Goal: Navigation & Orientation: Go to known website

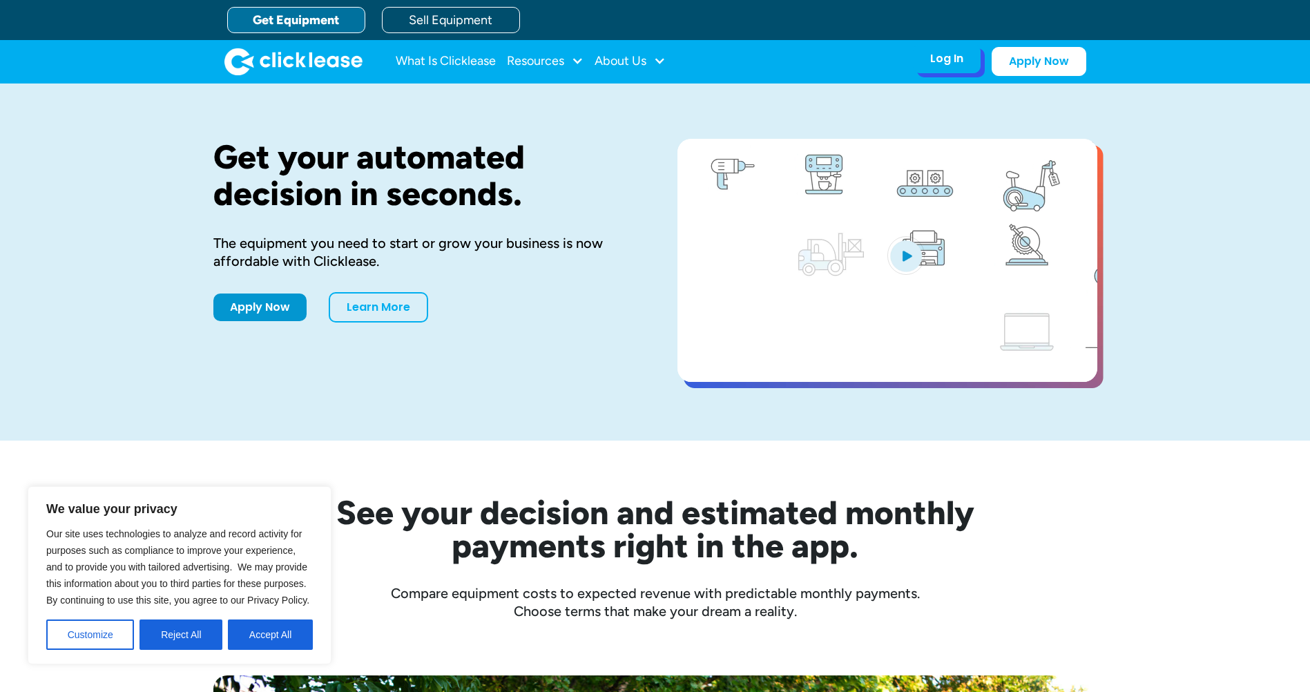
click at [971, 62] on div "Log In Account login I use Clicklease to get my equipment Partner Portal I offe…" at bounding box center [947, 58] width 68 height 29
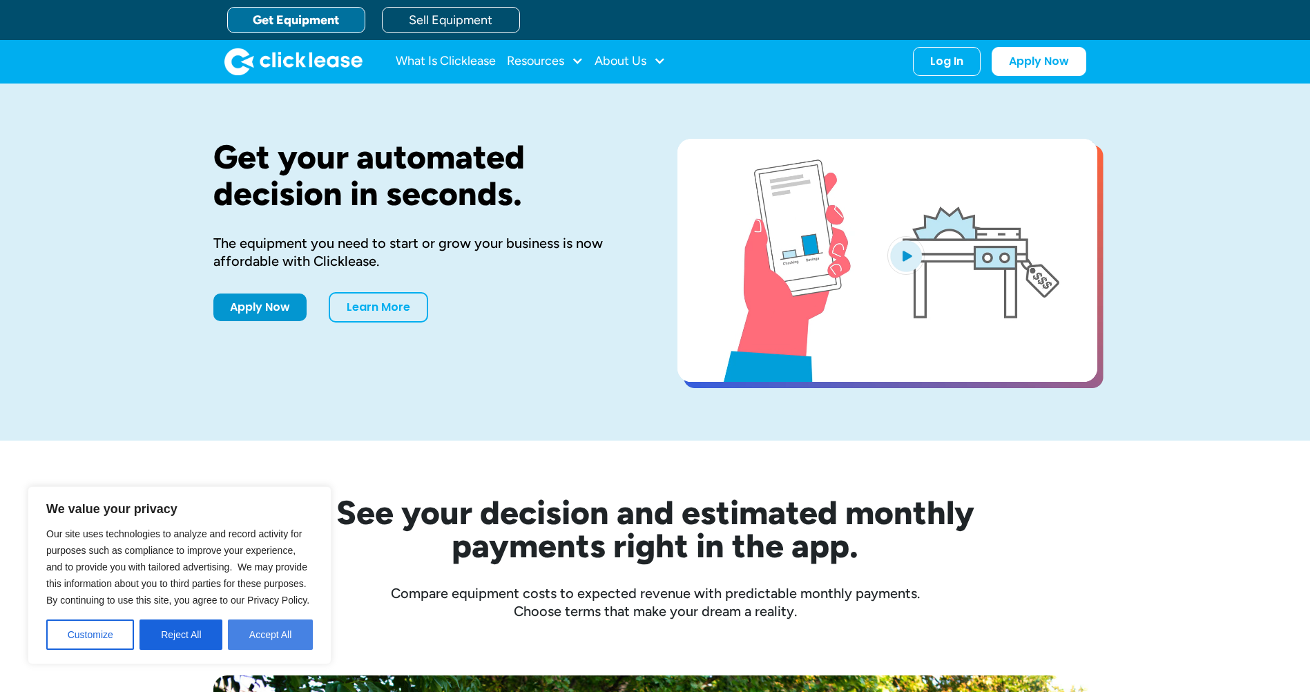
click at [273, 628] on button "Accept All" at bounding box center [270, 634] width 85 height 30
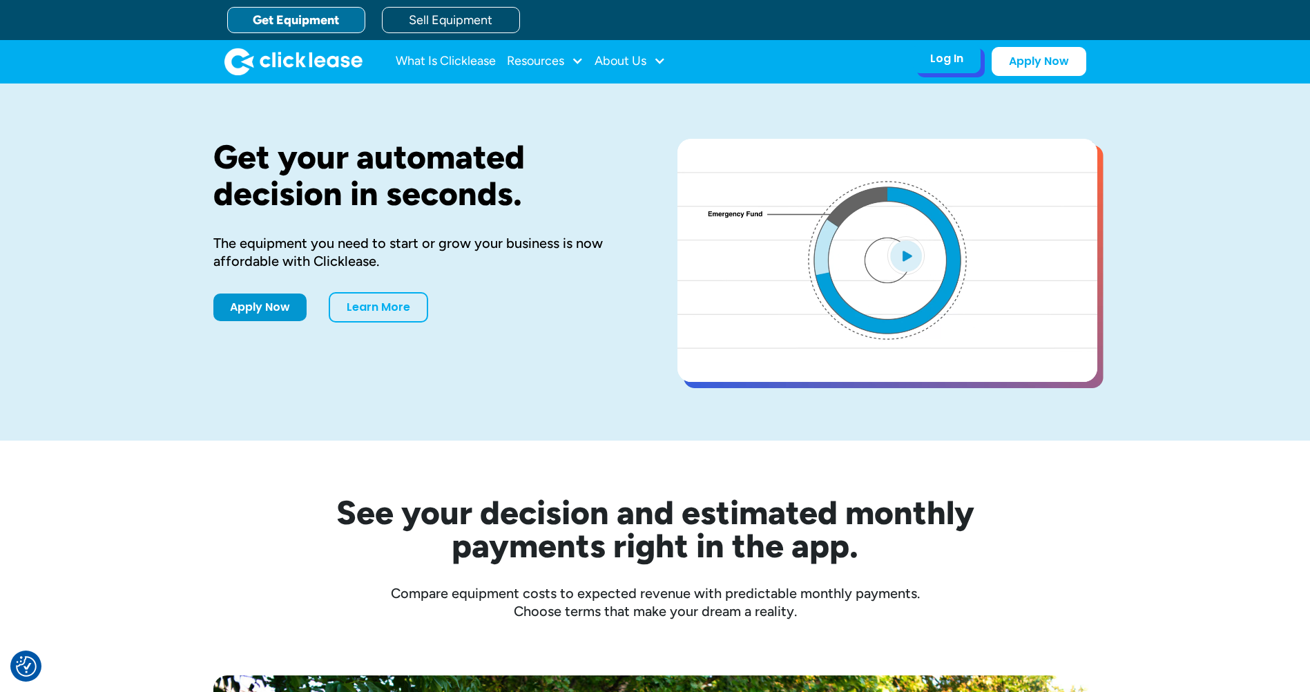
click at [929, 65] on div "Log In Account login I use Clicklease to get my equipment Partner Portal I offe…" at bounding box center [947, 58] width 68 height 29
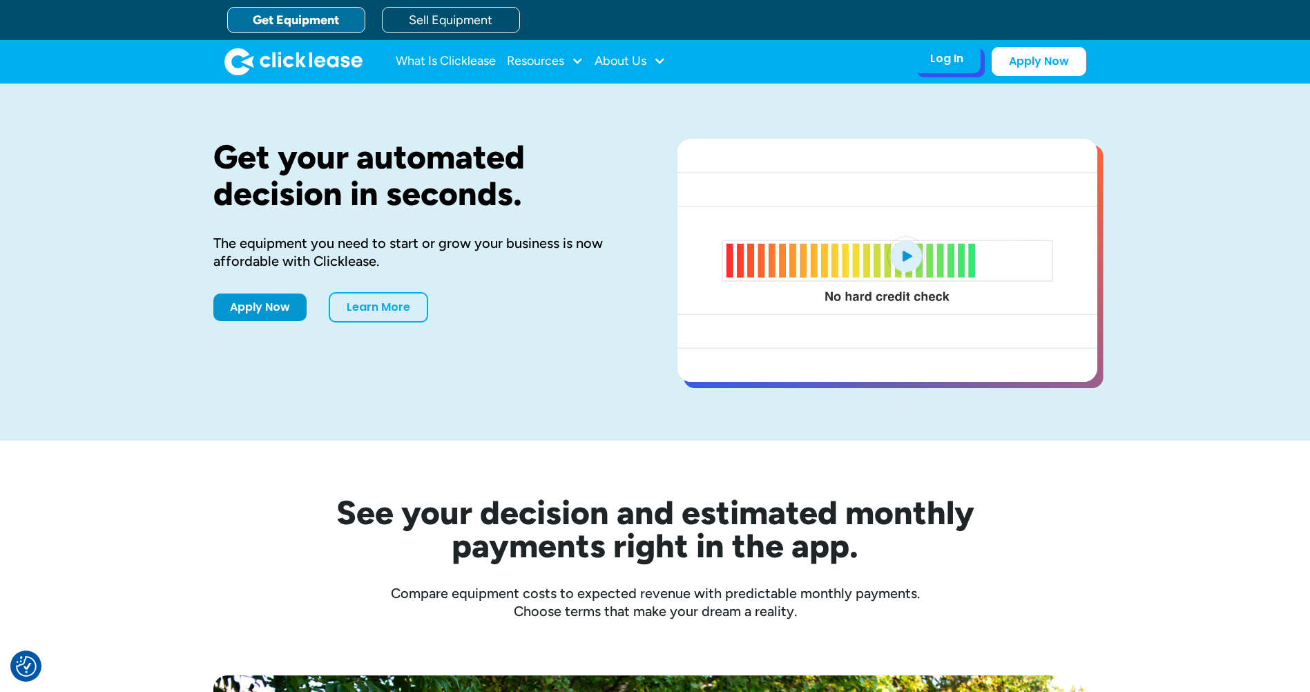
click at [948, 58] on div "Log In" at bounding box center [946, 59] width 33 height 14
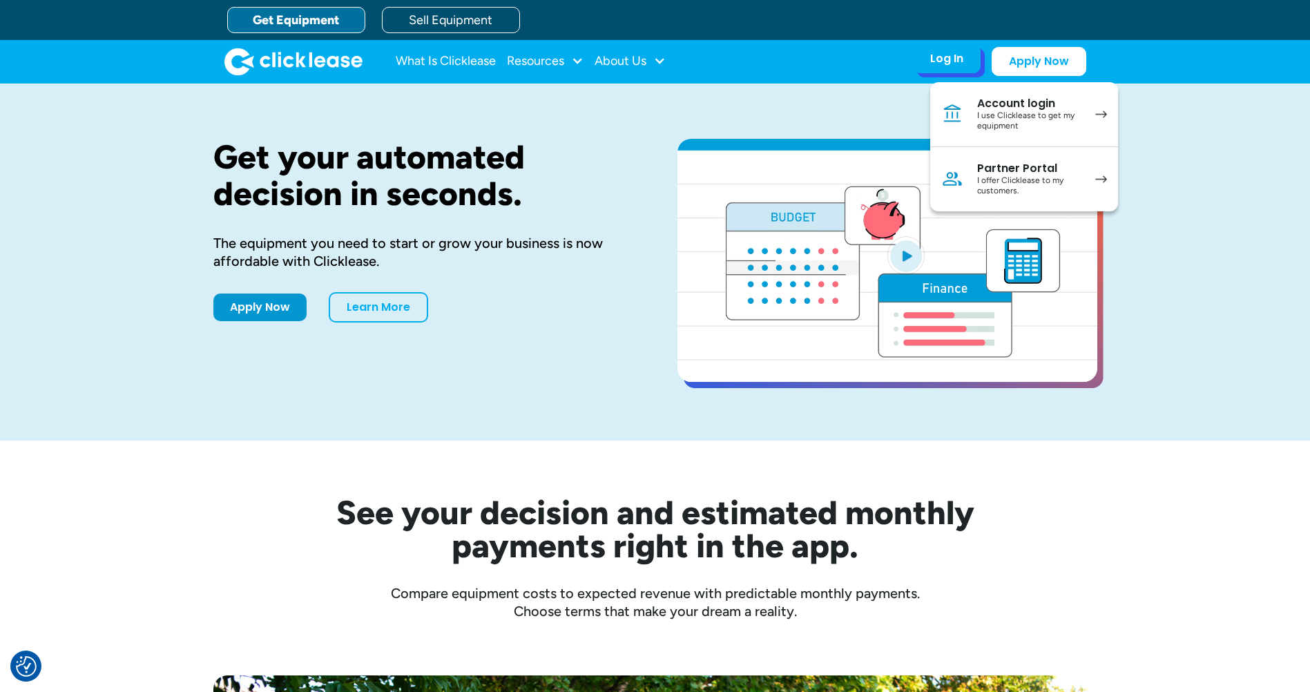
click at [1009, 124] on div "I use Clicklease to get my equipment" at bounding box center [1029, 120] width 104 height 21
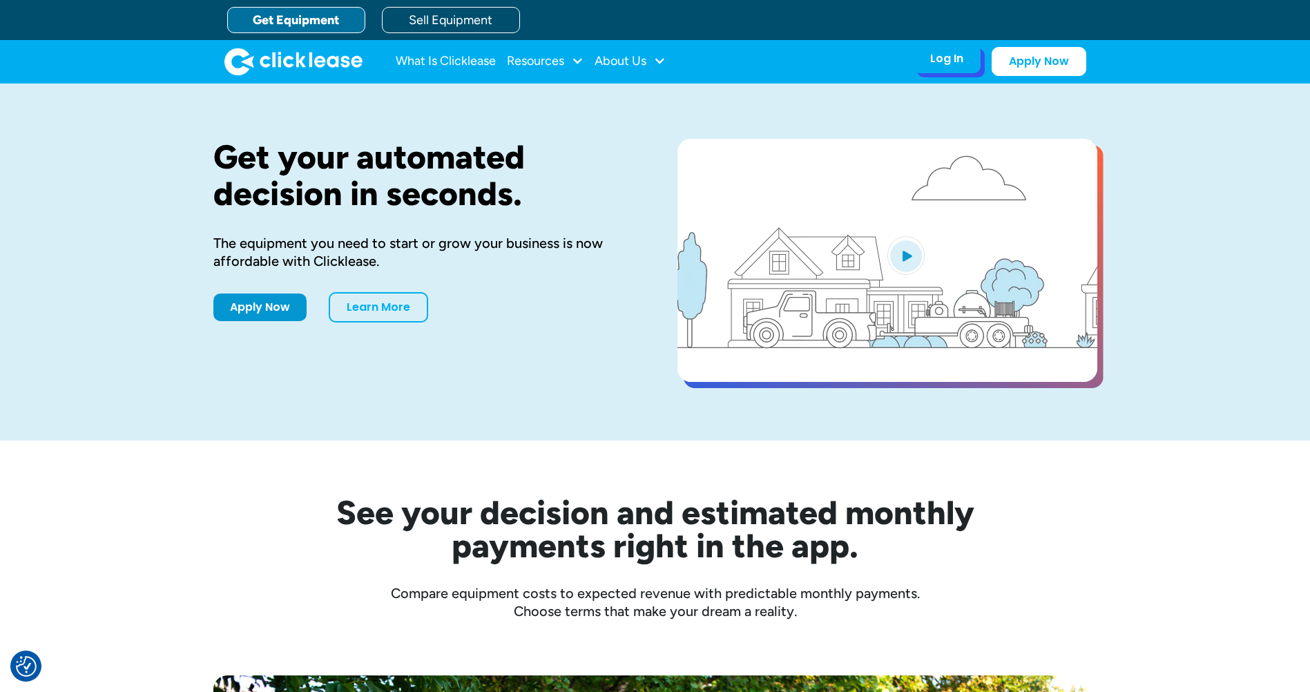
click at [951, 61] on div "Log In" at bounding box center [946, 59] width 33 height 14
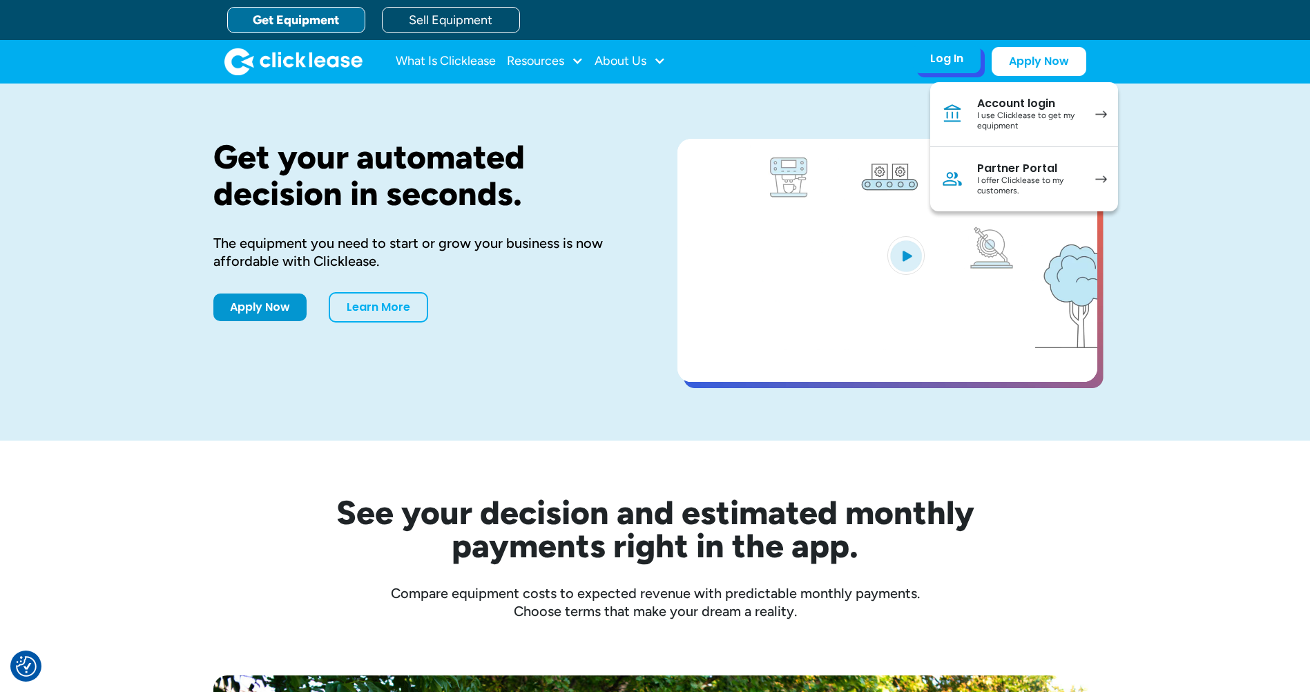
click at [987, 182] on div "I offer Clicklease to my customers." at bounding box center [1029, 185] width 104 height 21
